Goal: Information Seeking & Learning: Learn about a topic

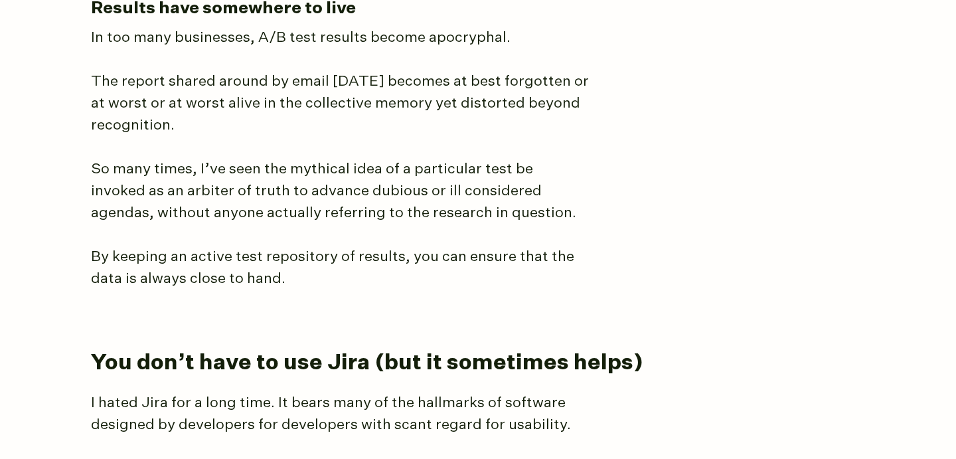
scroll to position [3245, 0]
drag, startPoint x: 505, startPoint y: 11, endPoint x: 427, endPoint y: 17, distance: 78.6
click at [427, 27] on p "In too many businesses, A/B test results become apocryphal." at bounding box center [340, 38] width 498 height 22
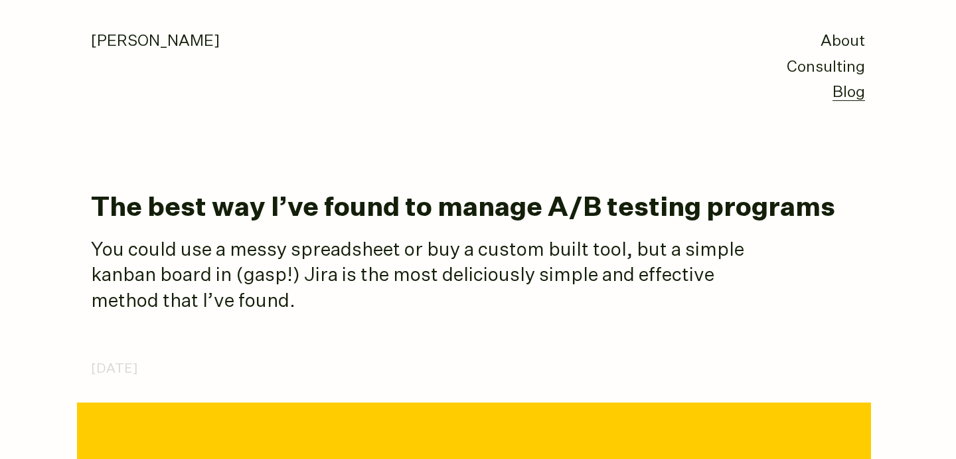
scroll to position [0, 0]
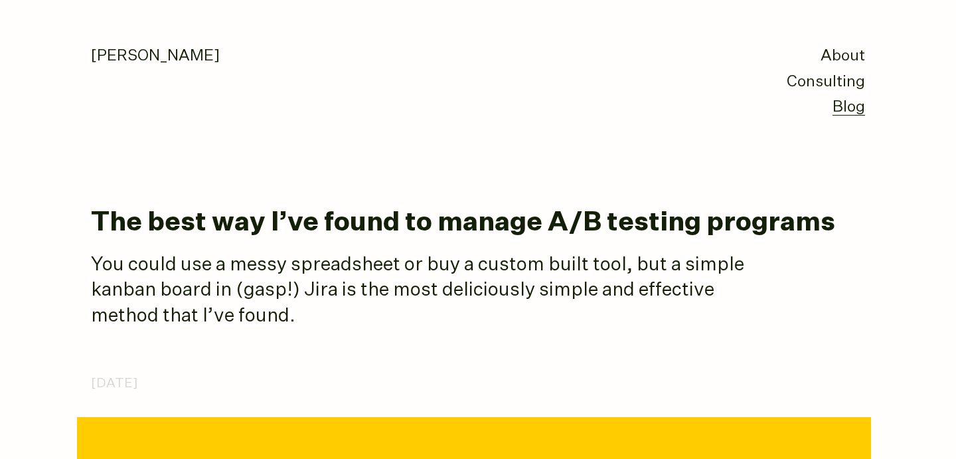
click at [850, 113] on link "Blog" at bounding box center [849, 108] width 33 height 16
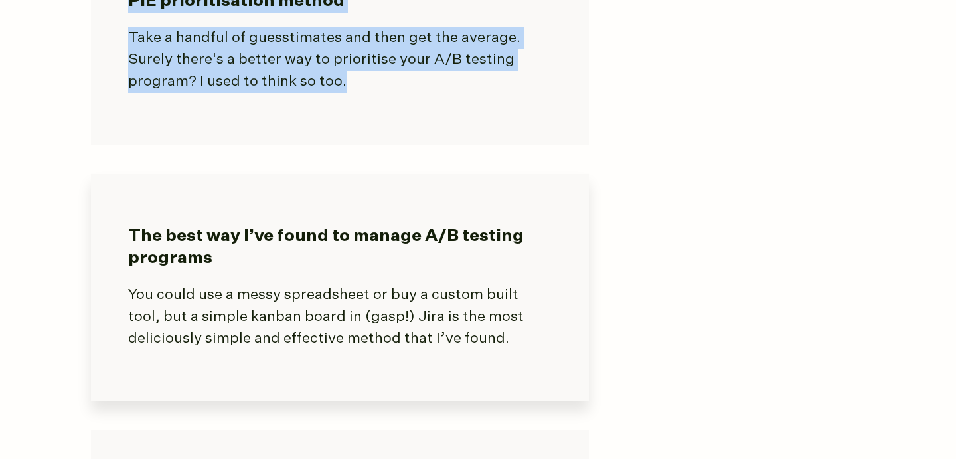
scroll to position [1878, 0]
click at [238, 236] on h3 "The best way I’ve found to manage A/B testing programs" at bounding box center [340, 248] width 424 height 44
